Goal: Transaction & Acquisition: Obtain resource

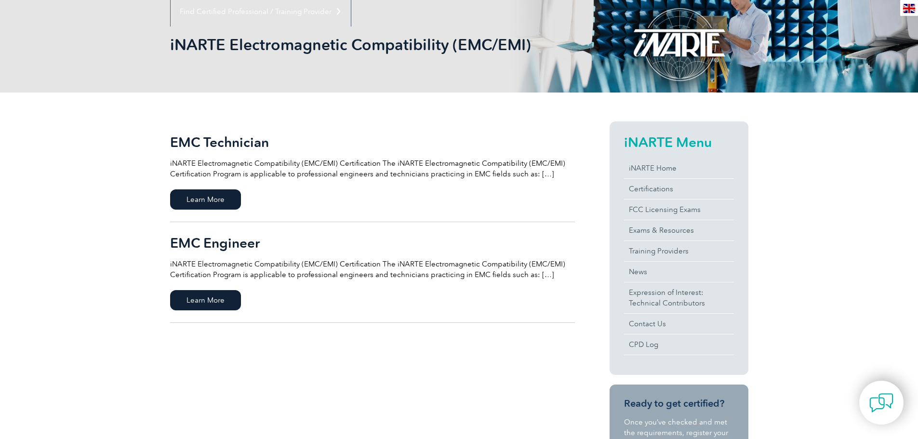
scroll to position [145, 0]
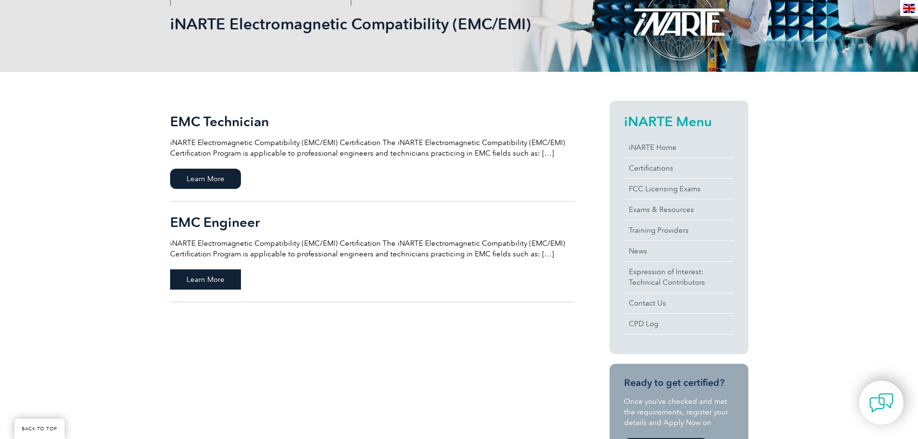
click at [220, 280] on span "Learn More" at bounding box center [205, 279] width 71 height 20
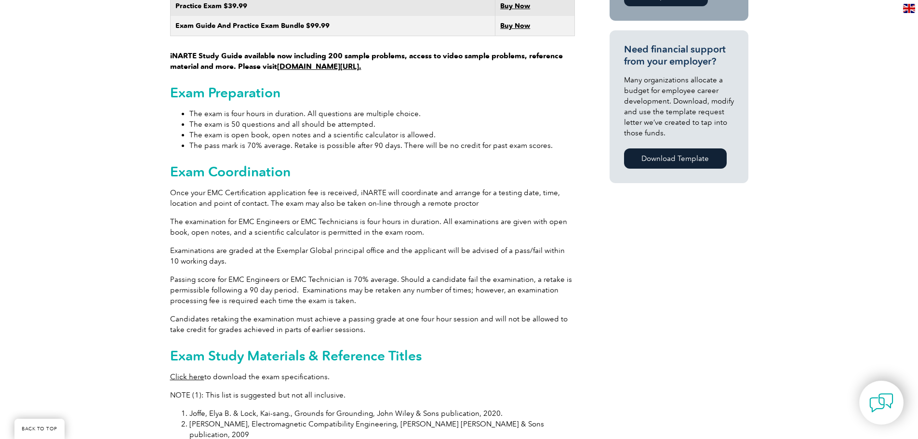
scroll to position [867, 0]
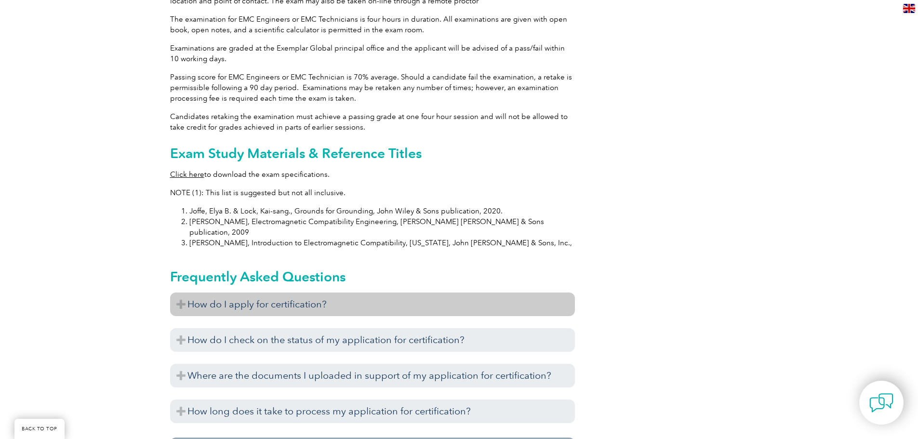
click at [223, 292] on h3 "How do I apply for certification?" at bounding box center [372, 304] width 405 height 24
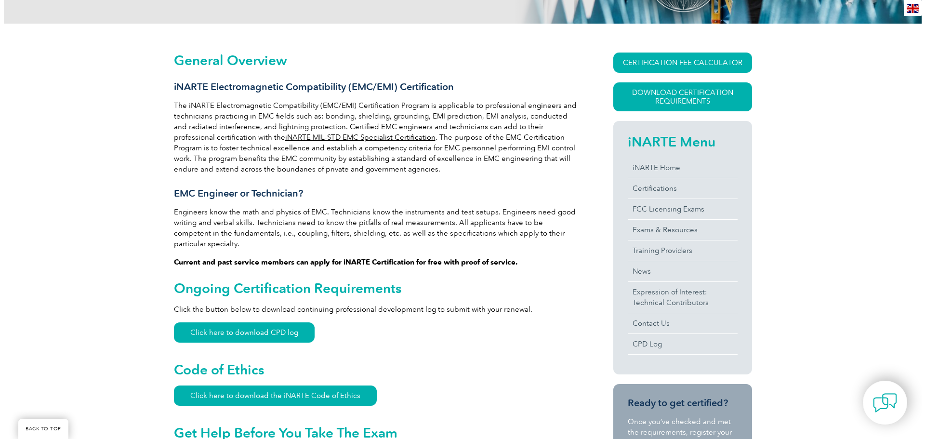
scroll to position [48, 0]
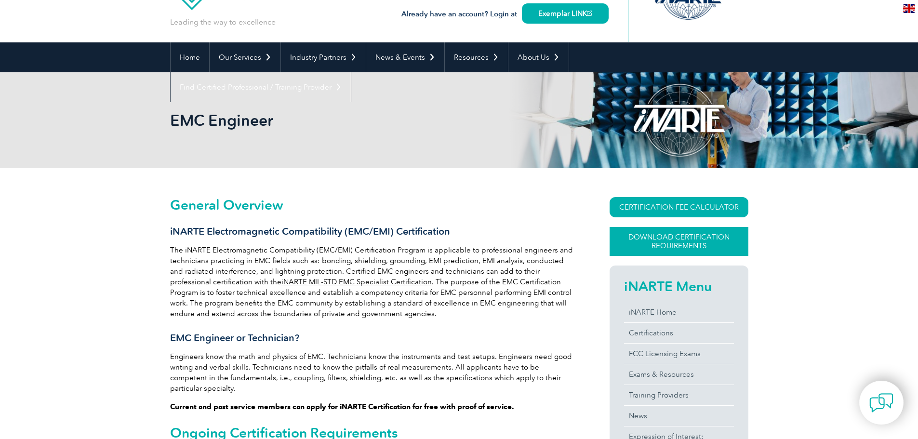
click at [650, 244] on link "Download Certification Requirements" at bounding box center [678, 241] width 139 height 29
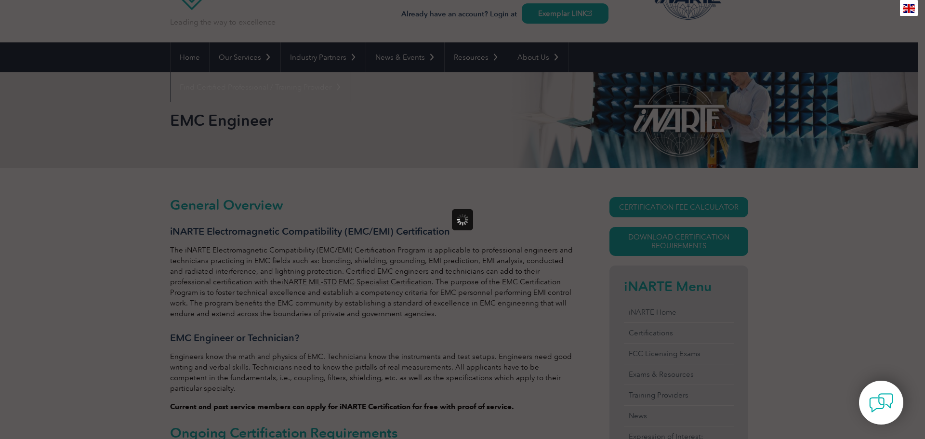
scroll to position [0, 0]
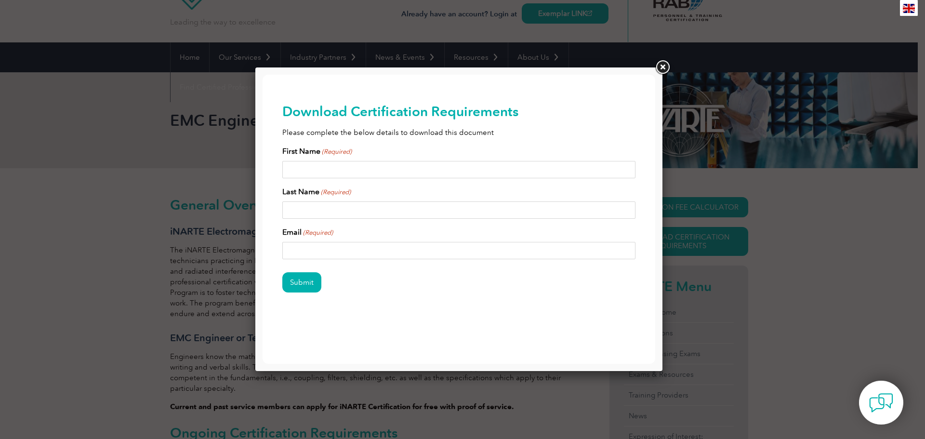
click at [314, 173] on input "First Name (Required)" at bounding box center [459, 169] width 354 height 17
type input "[PERSON_NAME]"
type input "[PERSON_NAME][EMAIL_ADDRESS][PERSON_NAME][DOMAIN_NAME]"
click at [288, 286] on input "Submit" at bounding box center [301, 282] width 39 height 20
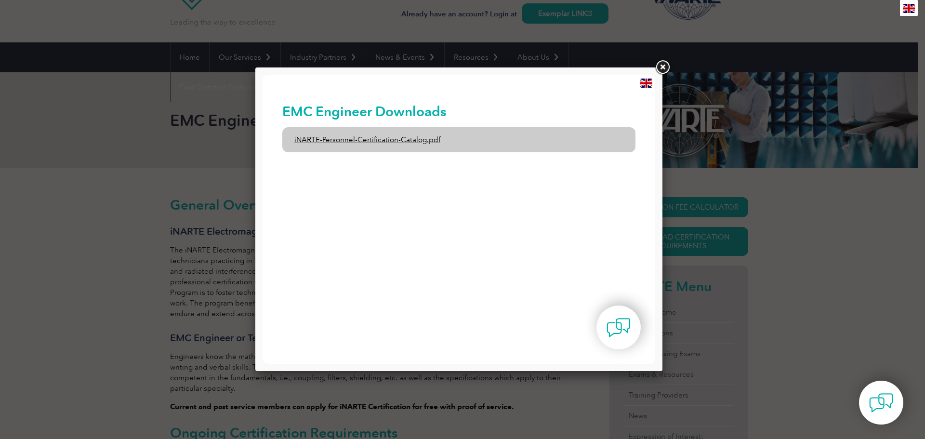
click at [408, 139] on link "iNARTE-Personnel-Certification-Catalog.pdf" at bounding box center [459, 139] width 354 height 25
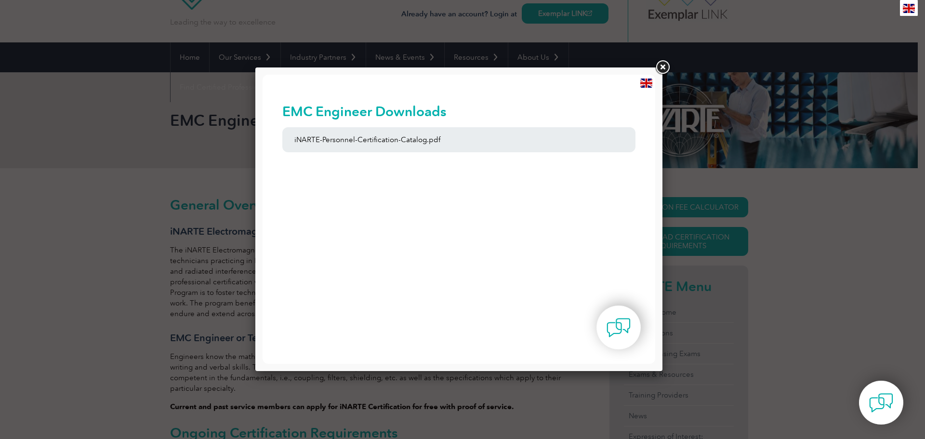
click at [664, 65] on link at bounding box center [662, 67] width 17 height 17
